Goal: Book appointment/travel/reservation

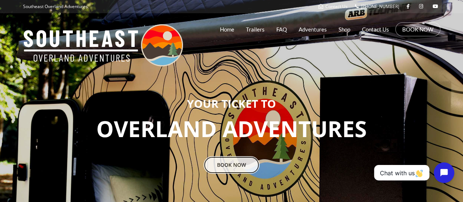
click at [246, 161] on link "BOOK NOW" at bounding box center [232, 165] width 56 height 18
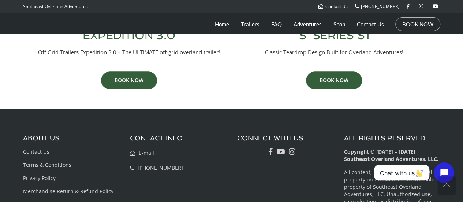
scroll to position [452, 0]
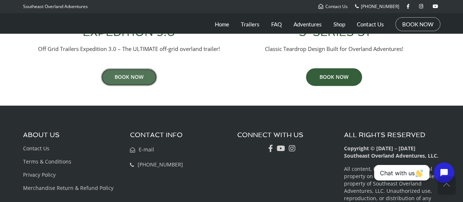
click at [127, 75] on link "BOOK NOW" at bounding box center [129, 77] width 56 height 18
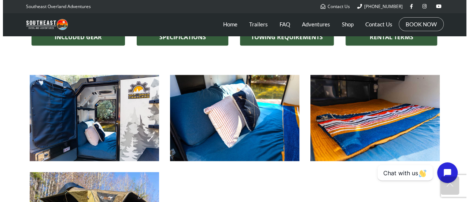
scroll to position [604, 0]
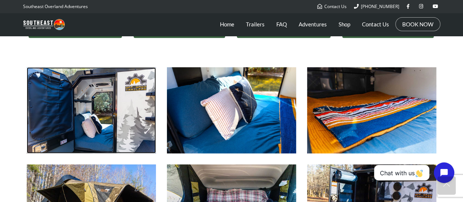
click at [69, 130] on img at bounding box center [91, 110] width 129 height 86
